Goal: Information Seeking & Learning: Understand process/instructions

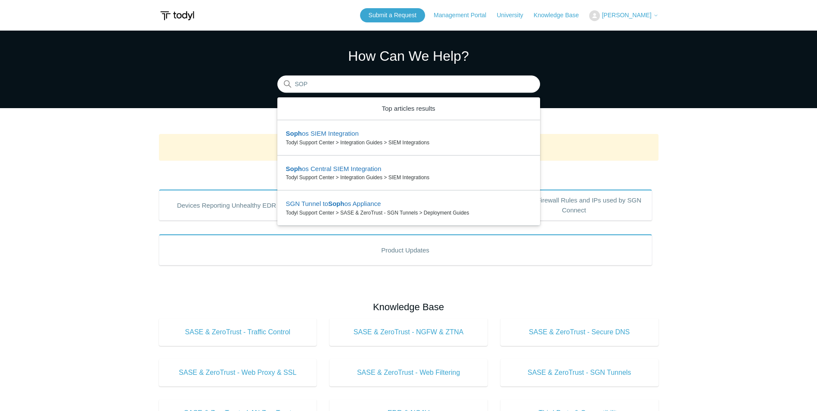
type input "SOP"
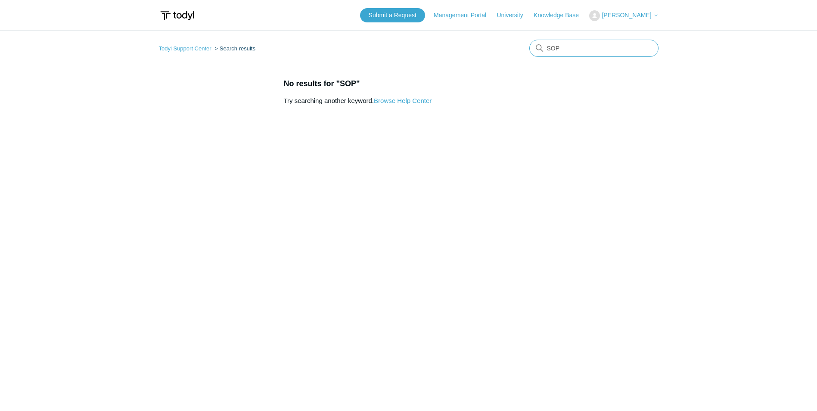
click at [577, 43] on input "SOP" at bounding box center [593, 48] width 129 height 17
type input "SOP"
click at [192, 49] on link "Todyl Support Center" at bounding box center [185, 48] width 53 height 6
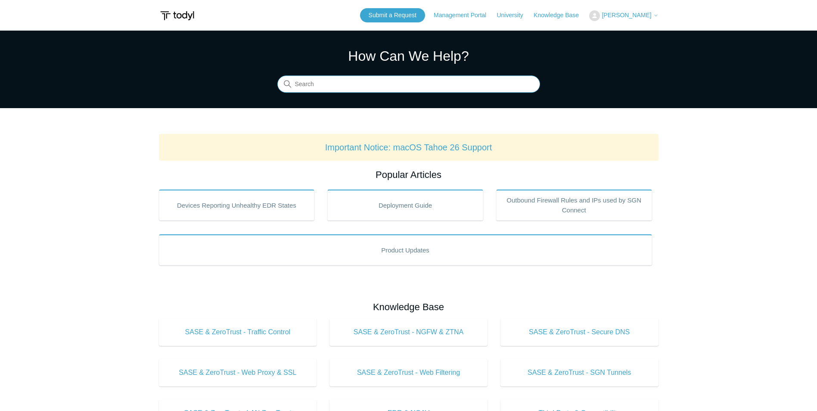
click at [393, 81] on input "Search" at bounding box center [408, 84] width 263 height 17
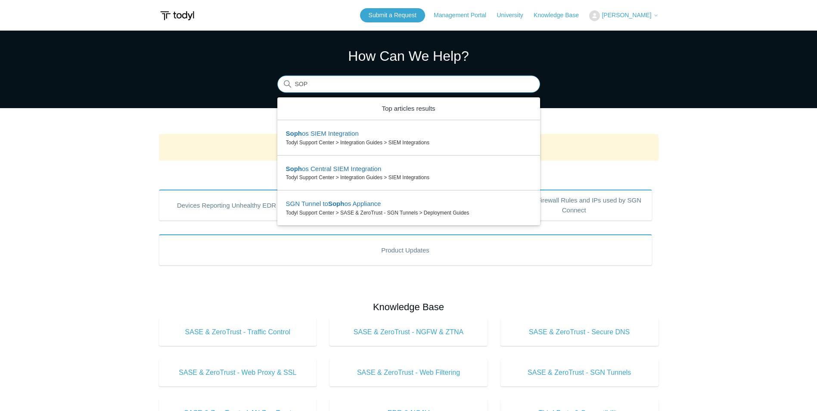
click at [301, 85] on input "SOP" at bounding box center [408, 84] width 263 height 17
drag, startPoint x: 314, startPoint y: 84, endPoint x: 280, endPoint y: 84, distance: 34.0
click at [280, 84] on input "SOP" at bounding box center [408, 84] width 263 height 17
type input "SOP"
click at [630, 118] on main "Todyl Support Center How Can We Help? Search There are 3 results for your searc…" at bounding box center [408, 322] width 817 height 582
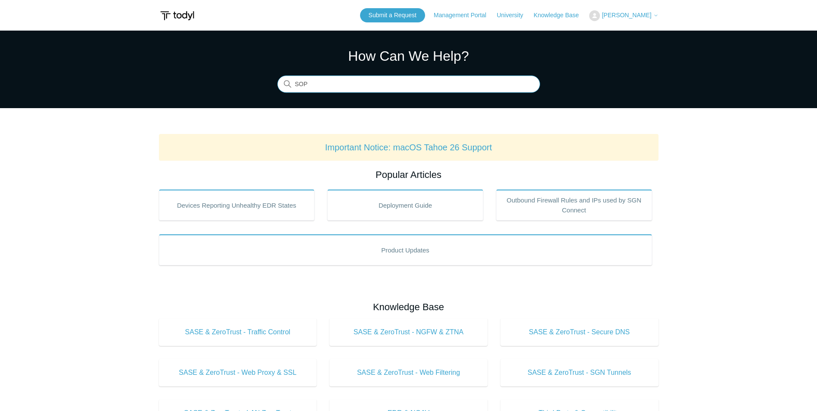
drag, startPoint x: 313, startPoint y: 86, endPoint x: 195, endPoint y: 80, distance: 118.9
click at [208, 81] on section "How Can We Help? Search There are no matching results in this help center. Sele…" at bounding box center [408, 69] width 817 height 77
click at [362, 82] on input "Search" at bounding box center [408, 84] width 263 height 17
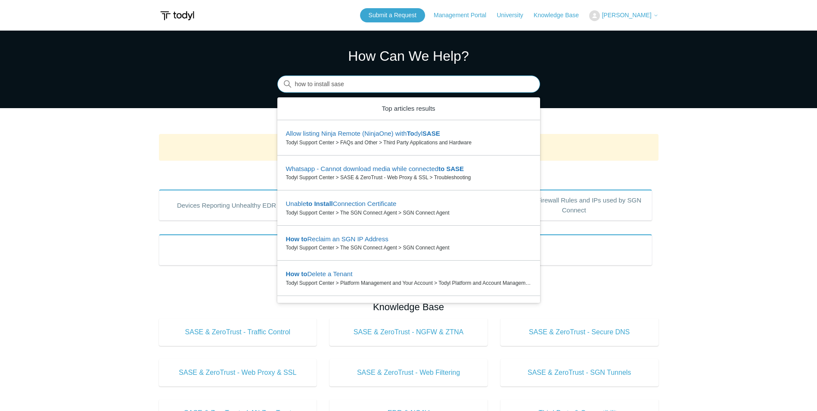
type input "how to install sase"
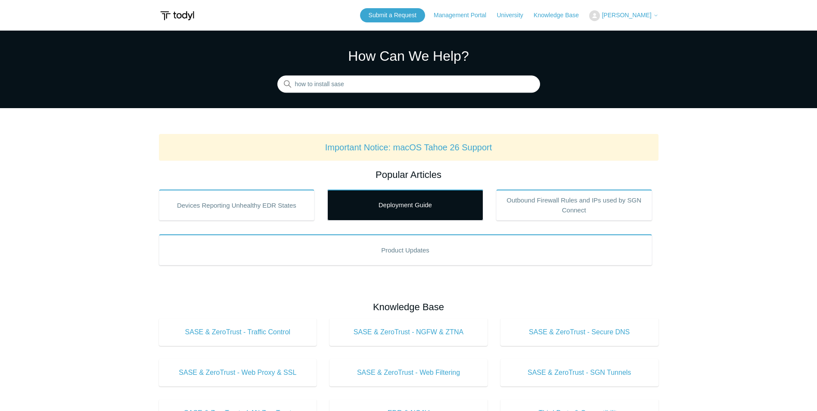
click at [404, 204] on link "Deployment Guide" at bounding box center [405, 204] width 156 height 31
click at [387, 210] on link "Deployment Guide" at bounding box center [405, 204] width 156 height 31
click at [457, 204] on link "Deployment Guide" at bounding box center [405, 204] width 156 height 31
